Goal: Task Accomplishment & Management: Manage account settings

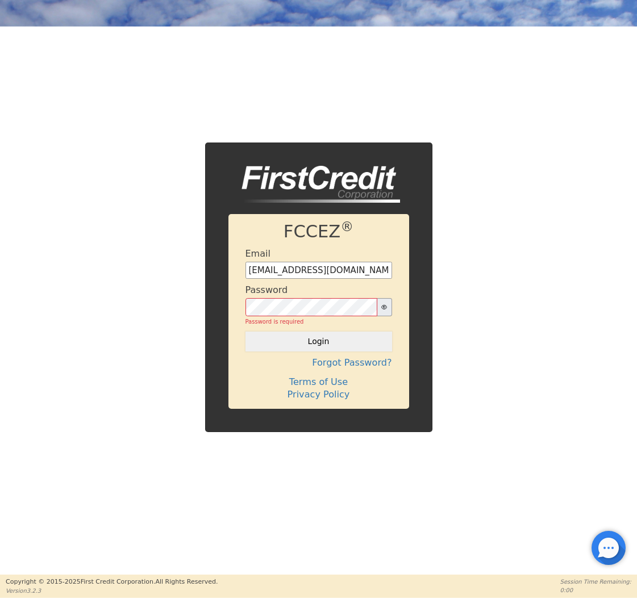
type input "[EMAIL_ADDRESS][DOMAIN_NAME]"
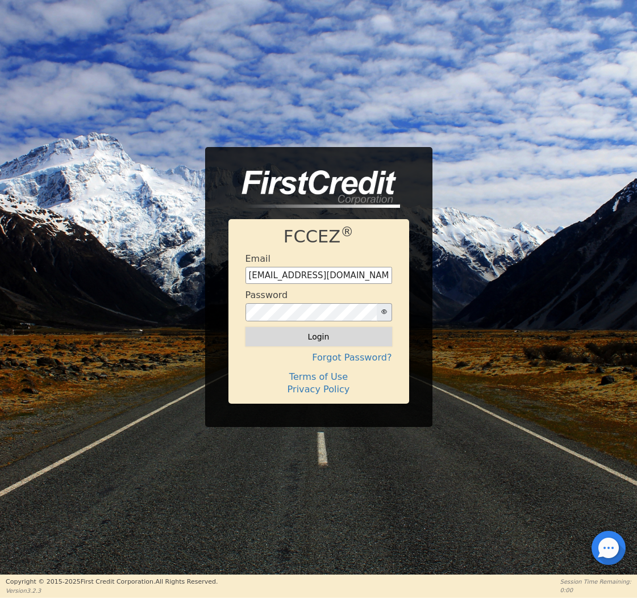
click at [310, 339] on button "Login" at bounding box center [318, 336] width 147 height 19
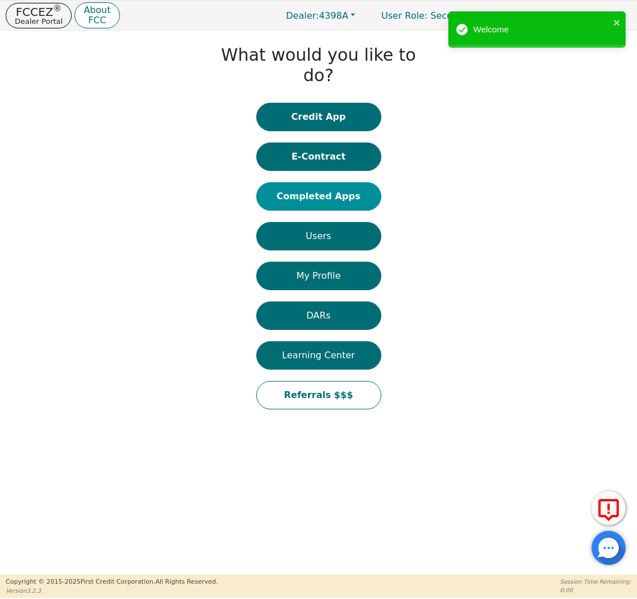
click at [314, 182] on button "Completed Apps" at bounding box center [318, 196] width 125 height 28
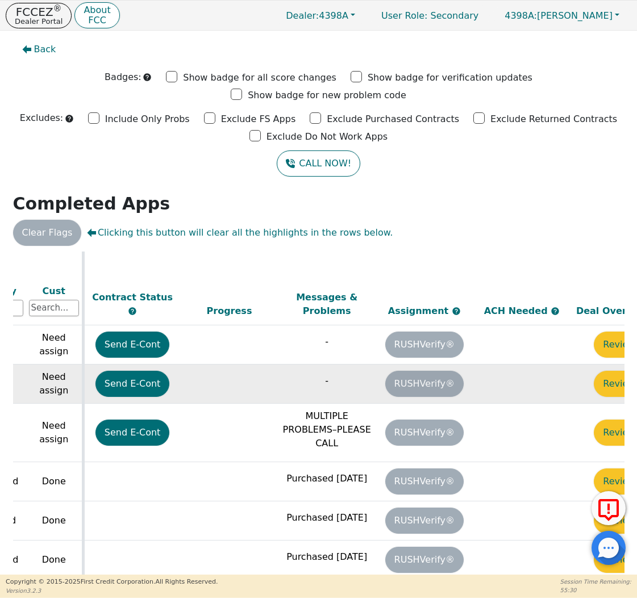
scroll to position [344, 621]
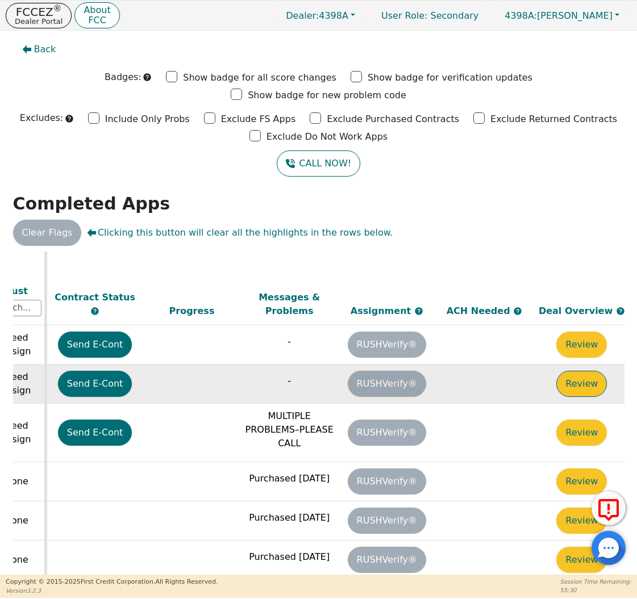
click at [594, 371] on button "Review" at bounding box center [581, 384] width 51 height 26
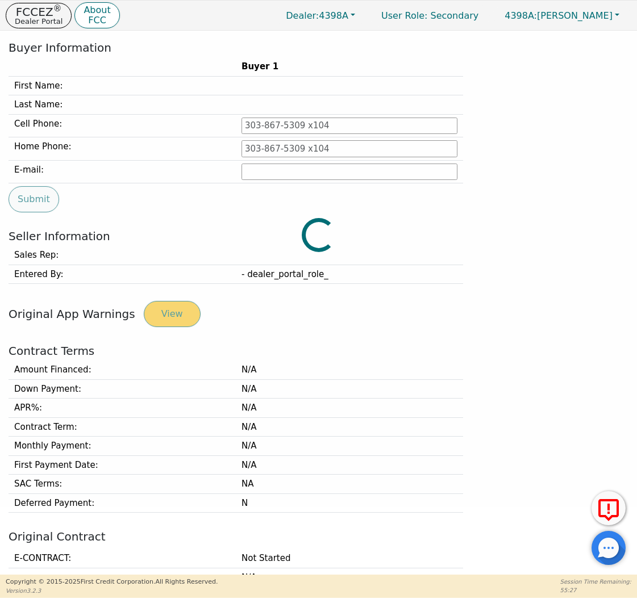
scroll to position [228, 0]
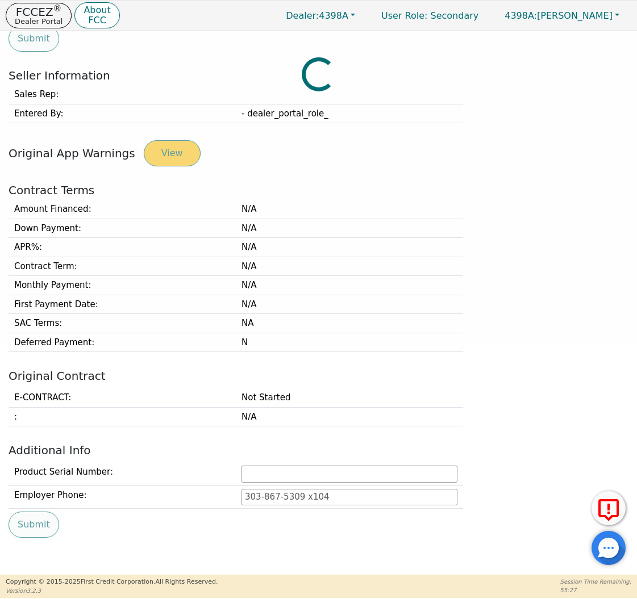
type input "[PHONE_NUMBER]"
type input "[PERSON_NAME][EMAIL_ADDRESS][PERSON_NAME][DOMAIN_NAME]"
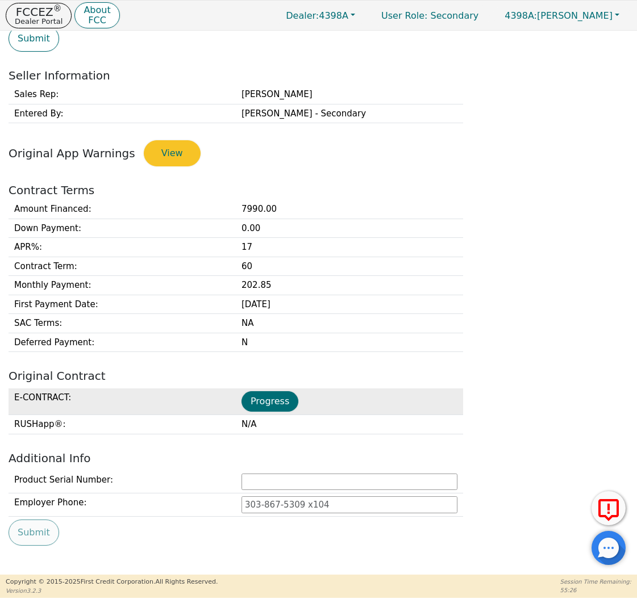
click at [280, 409] on td "Progress" at bounding box center [349, 402] width 227 height 27
click at [280, 398] on button "Progress" at bounding box center [269, 401] width 57 height 20
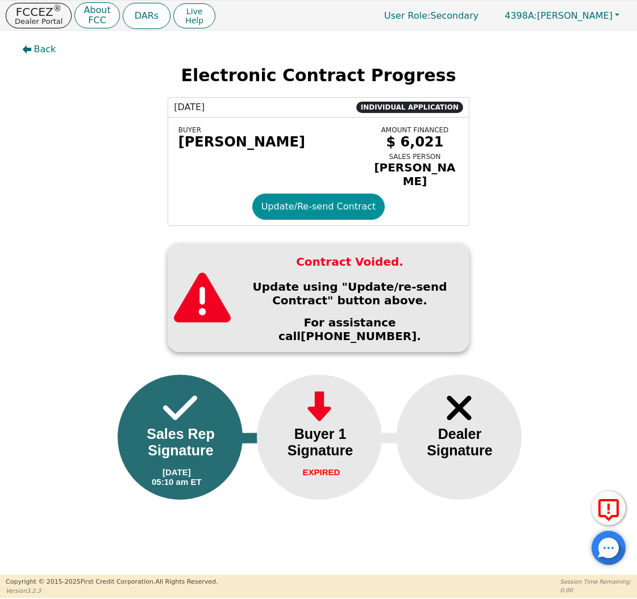
click at [297, 219] on button "Update/Re-send Contract" at bounding box center [318, 207] width 133 height 26
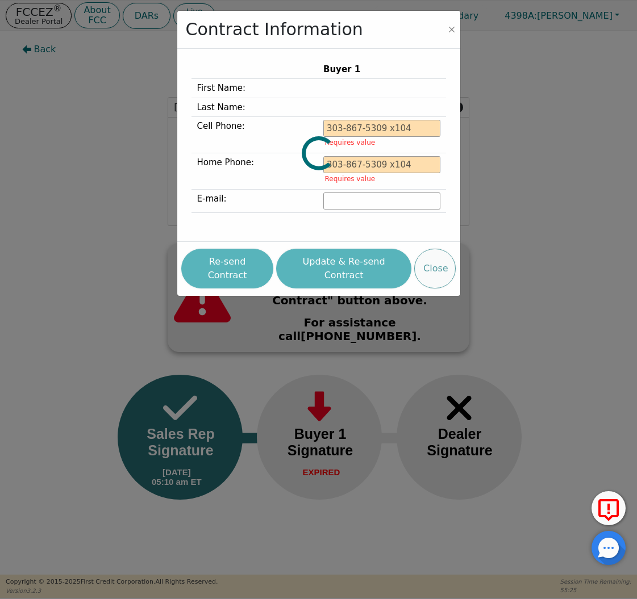
type input "[PHONE_NUMBER]"
type input "[PERSON_NAME][EMAIL_ADDRESS][PERSON_NAME][DOMAIN_NAME]"
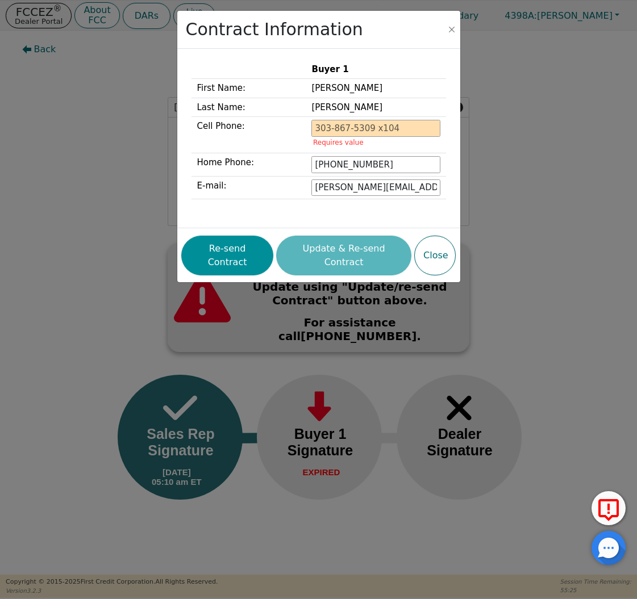
click at [235, 243] on button "Re-send Contract" at bounding box center [227, 256] width 92 height 40
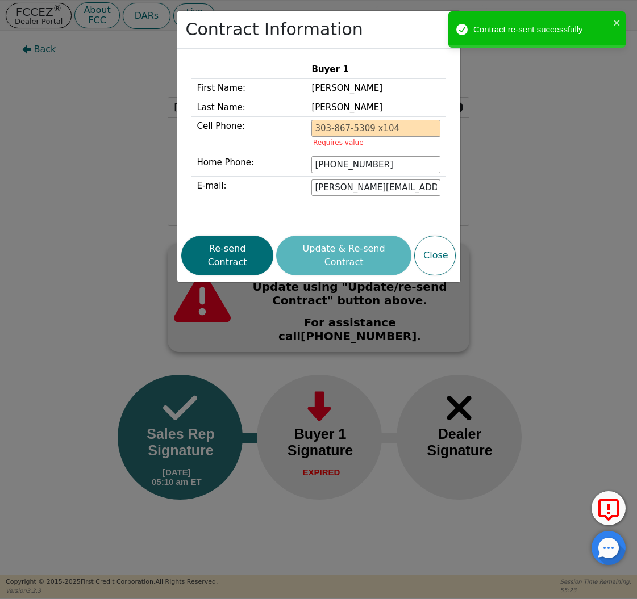
click at [109, 108] on div "Contract Information Buyer 1 First Name: [PERSON_NAME] Last Name: [PERSON_NAME]…" at bounding box center [318, 299] width 637 height 599
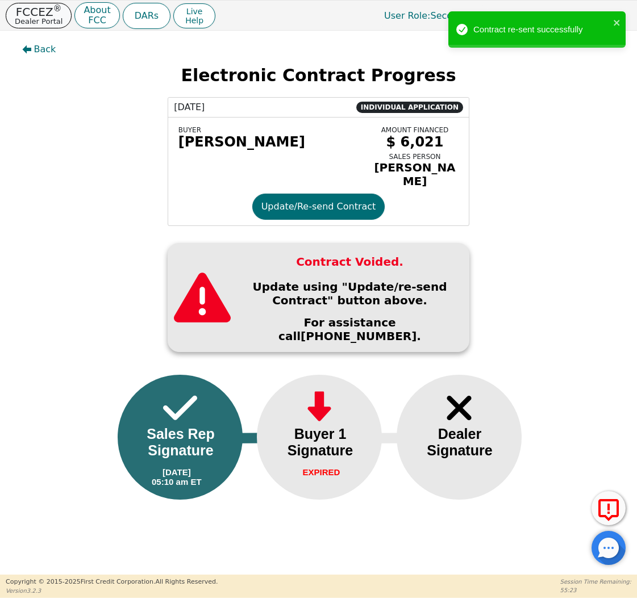
click at [35, 24] on p "Dealer Portal" at bounding box center [39, 21] width 48 height 7
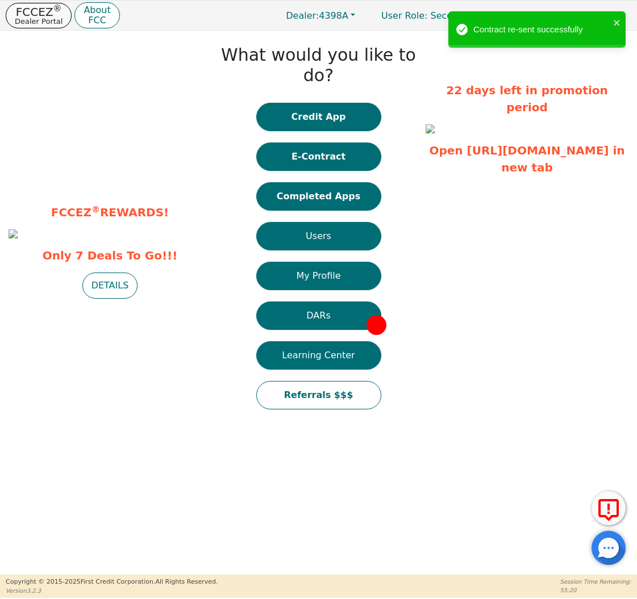
click at [30, 7] on p "FCCEZ ®" at bounding box center [39, 11] width 48 height 11
